Goal: Transaction & Acquisition: Purchase product/service

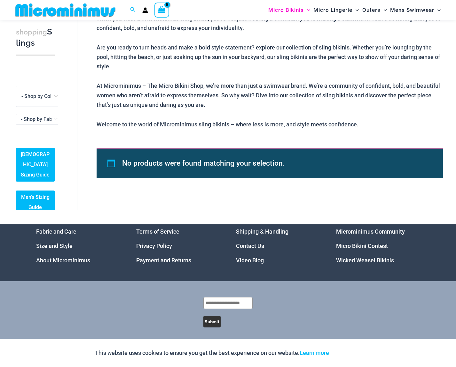
scroll to position [291, 0]
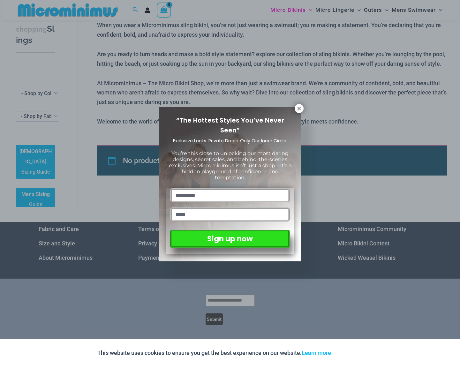
drag, startPoint x: 55, startPoint y: 105, endPoint x: 58, endPoint y: 134, distance: 29.6
click at [58, 134] on div "“The Hottest Styles You’ve Never Seen” Exclusive Looks. Private Drops. Only Our…" at bounding box center [230, 183] width 460 height 367
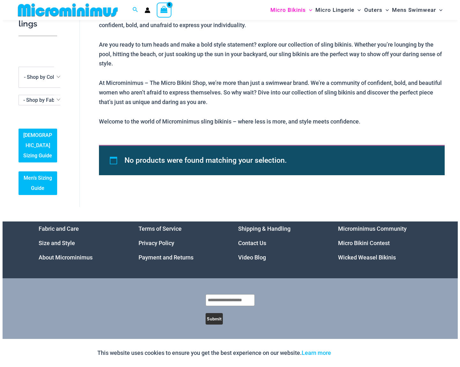
scroll to position [12, 0]
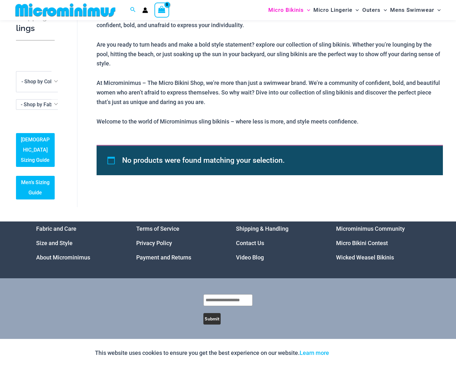
click at [34, 150] on link "[DEMOGRAPHIC_DATA] Sizing Guide" at bounding box center [35, 150] width 39 height 34
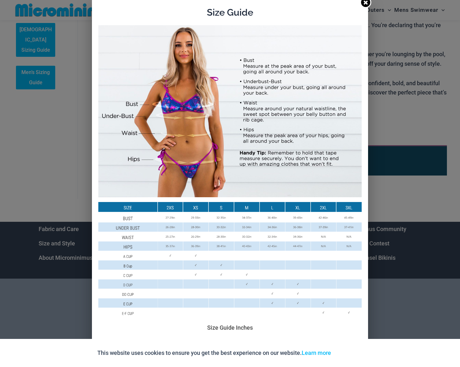
click at [363, 3] on icon at bounding box center [366, 2] width 6 height 6
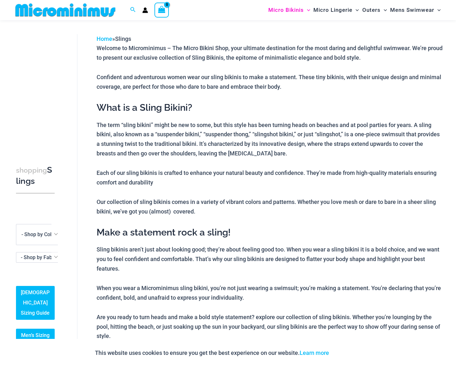
scroll to position [0, 0]
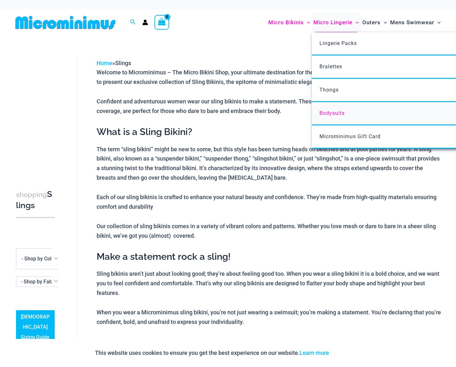
click at [330, 114] on span "Bodysuits" at bounding box center [331, 113] width 25 height 6
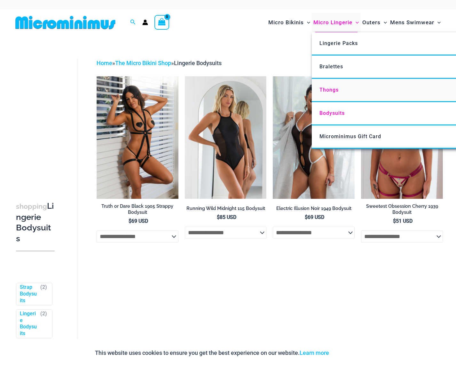
click at [331, 90] on span "Thongs" at bounding box center [328, 90] width 19 height 6
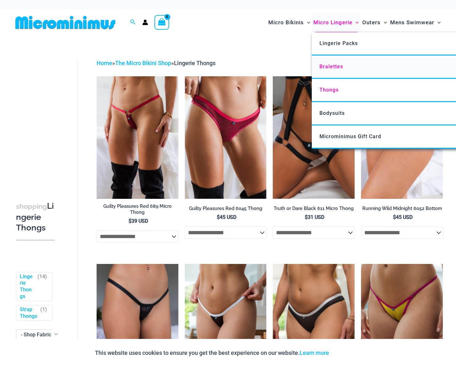
click at [327, 65] on span "Bralettes" at bounding box center [331, 67] width 24 height 6
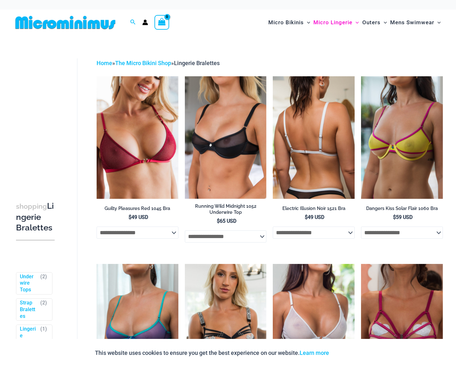
click at [309, 122] on img at bounding box center [313, 137] width 82 height 123
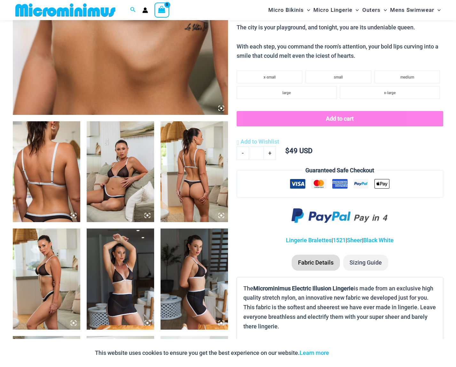
scroll to position [281, 0]
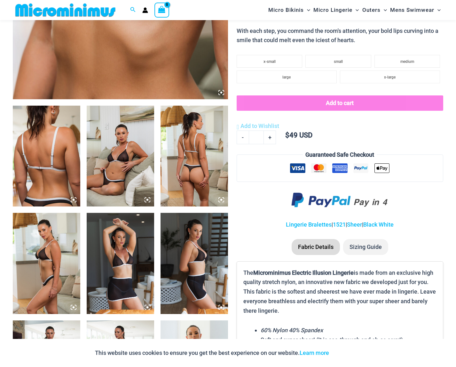
click at [117, 163] on img at bounding box center [120, 156] width 67 height 101
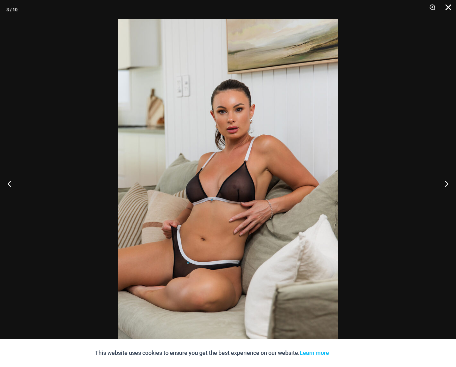
click at [448, 7] on button "Close" at bounding box center [446, 9] width 16 height 19
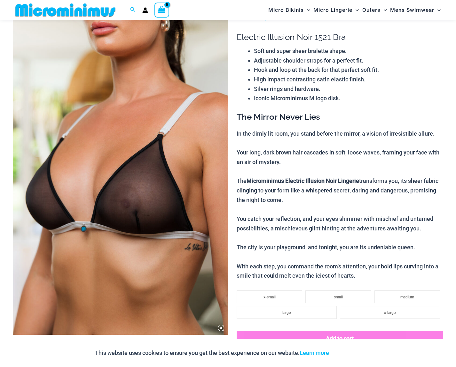
scroll to position [0, 0]
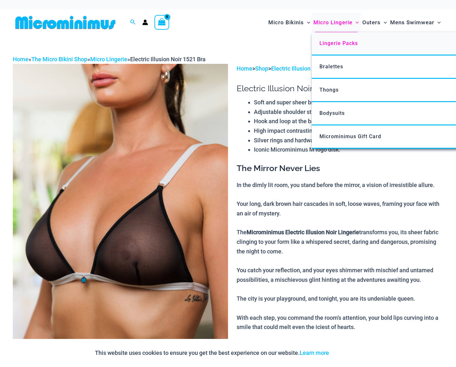
click at [326, 41] on span "Lingerie Packs" at bounding box center [338, 43] width 38 height 6
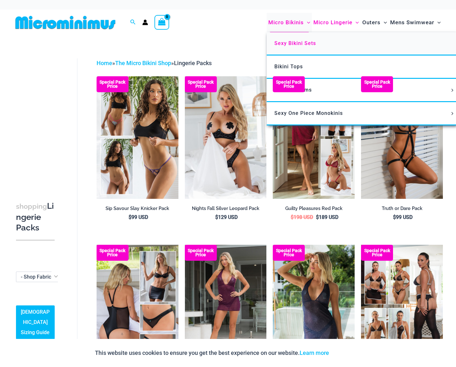
click at [289, 44] on span "Sexy Bikini Sets" at bounding box center [295, 43] width 42 height 6
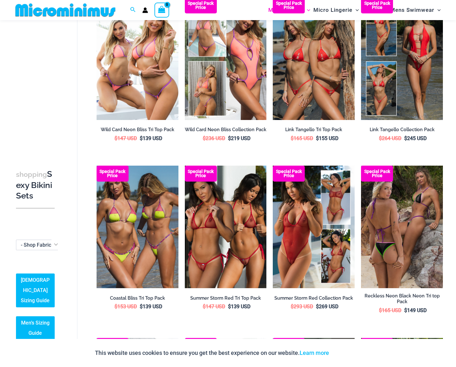
scroll to position [409, 0]
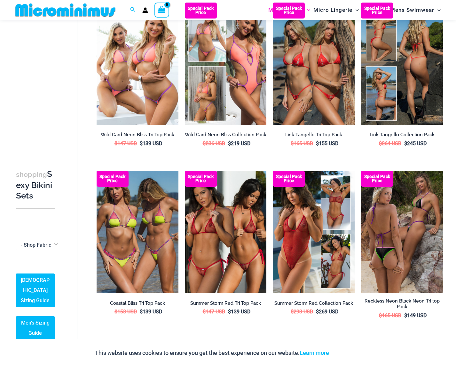
click at [417, 40] on img at bounding box center [402, 64] width 82 height 123
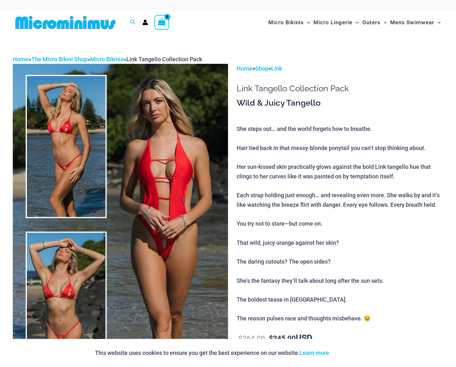
click at [73, 138] on img at bounding box center [120, 225] width 215 height 323
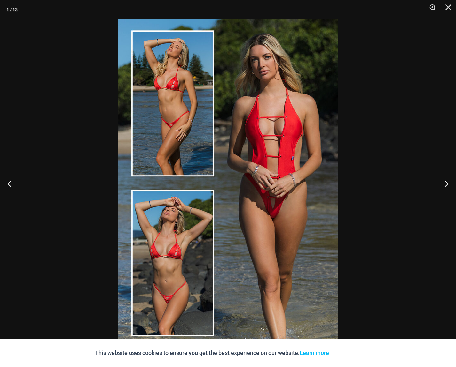
click at [205, 105] on img at bounding box center [227, 183] width 219 height 329
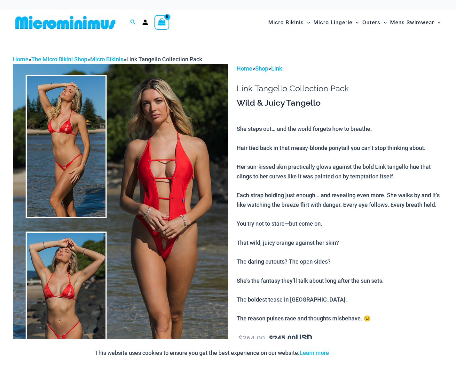
click at [59, 130] on img at bounding box center [120, 225] width 215 height 323
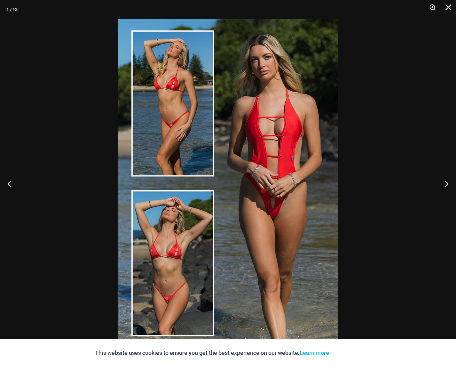
click at [432, 5] on button "Zoom" at bounding box center [430, 9] width 16 height 19
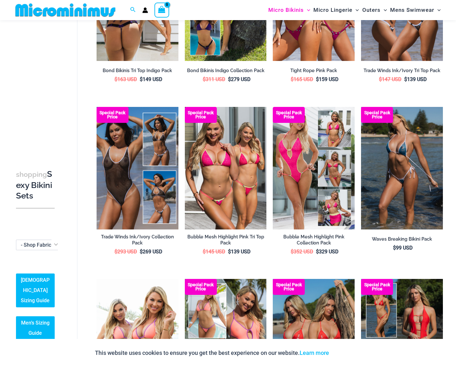
scroll to position [57, 0]
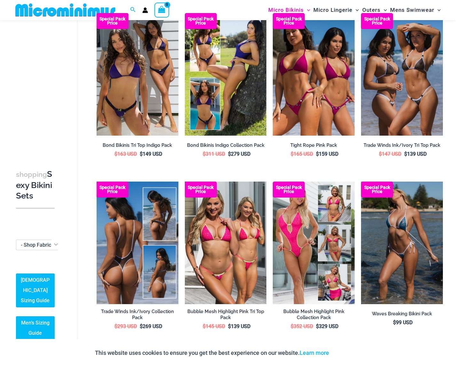
click at [126, 257] on img at bounding box center [137, 243] width 82 height 123
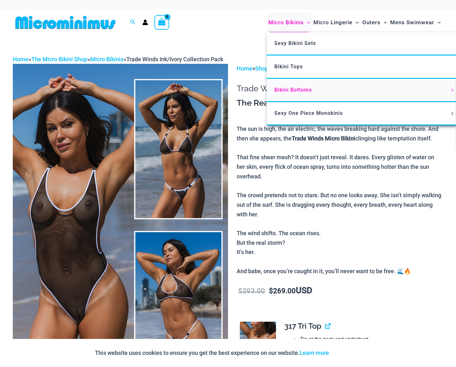
click at [296, 90] on span "Bikini Bottoms" at bounding box center [292, 90] width 37 height 6
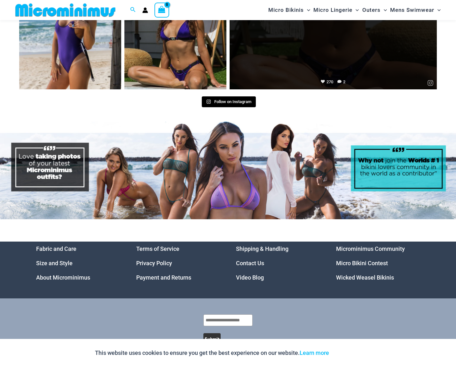
scroll to position [2623, 0]
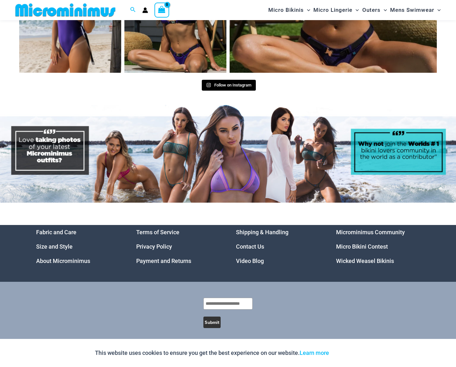
click at [353, 243] on link "Micro Bikini Contest" at bounding box center [362, 246] width 52 height 7
